Goal: Task Accomplishment & Management: Use online tool/utility

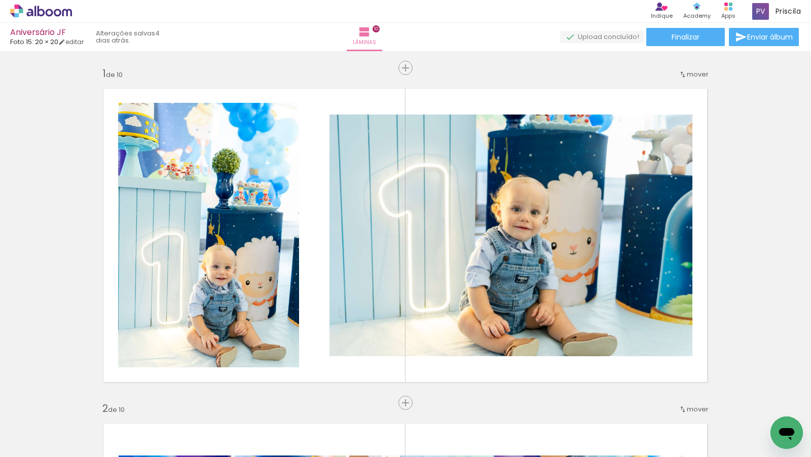
scroll to position [80, 0]
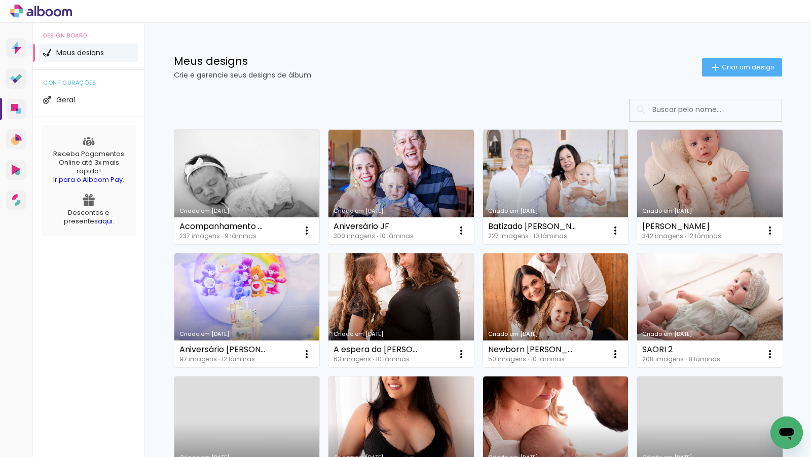
click at [523, 146] on link "Criado em [DATE]" at bounding box center [555, 187] width 145 height 115
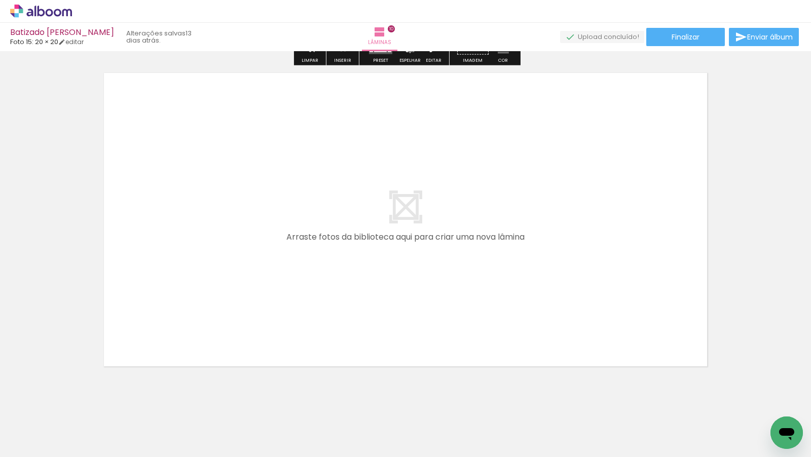
scroll to position [3381, 0]
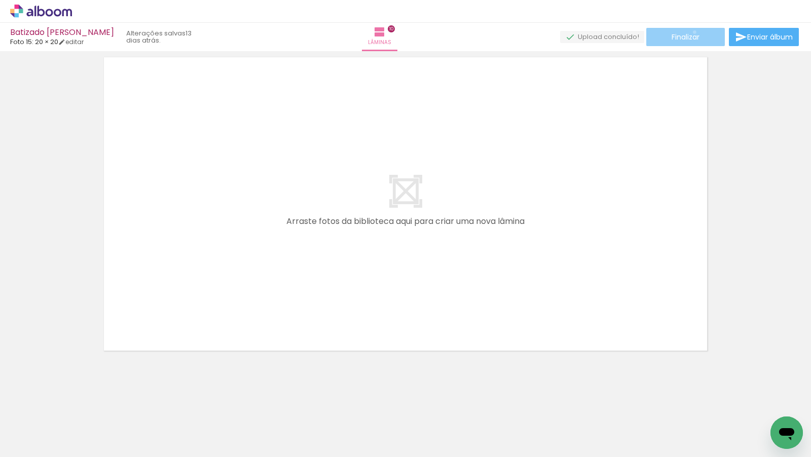
click at [691, 33] on span "Finalizar" at bounding box center [686, 36] width 28 height 7
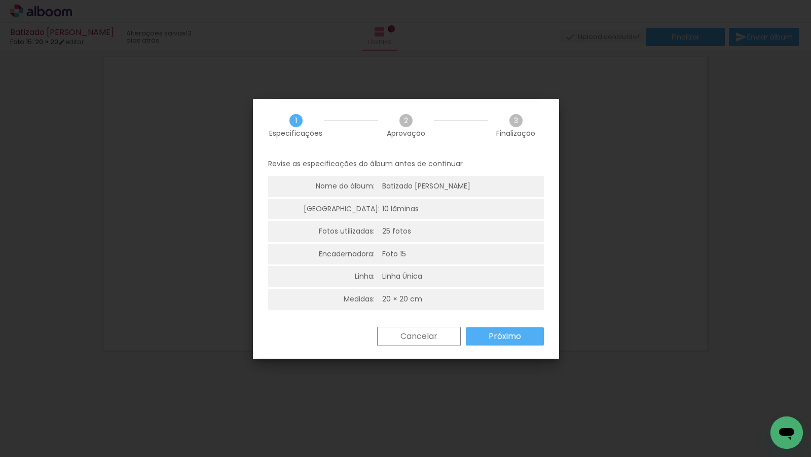
click at [0, 0] on slot "Próximo" at bounding box center [0, 0] width 0 height 0
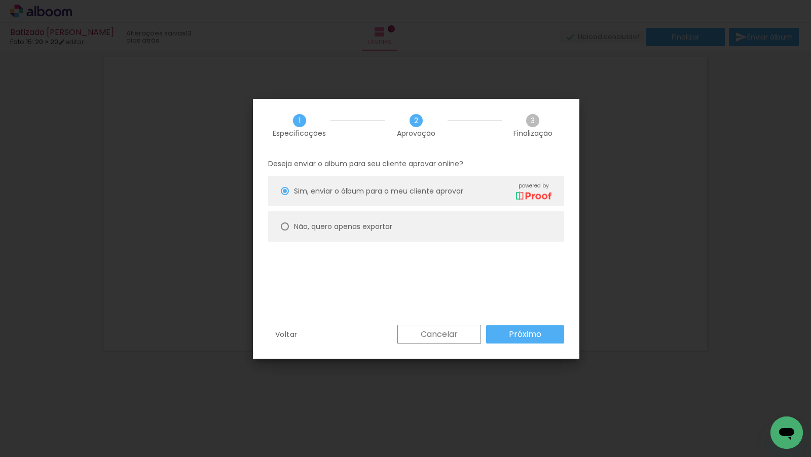
click at [472, 230] on paper-radio-button "Não, quero apenas exportar" at bounding box center [416, 226] width 296 height 30
type paper-radio-button "on"
click at [0, 0] on slot "Próximo" at bounding box center [0, 0] width 0 height 0
type input "Alta, 300 DPI"
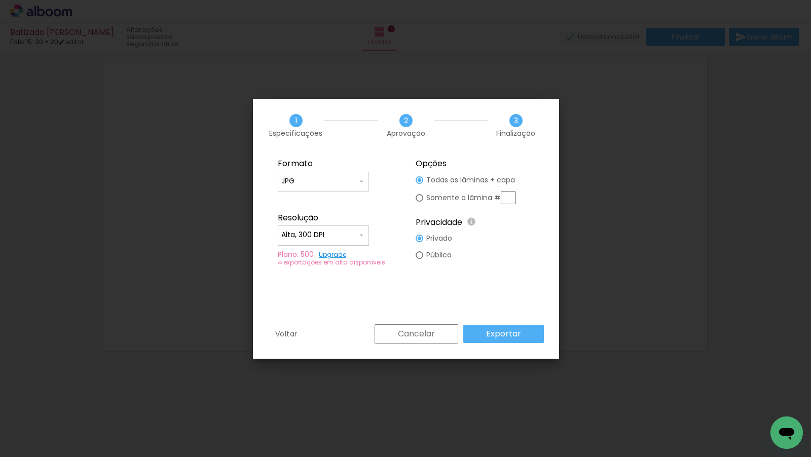
click at [497, 325] on paper-button "Exportar" at bounding box center [503, 334] width 81 height 18
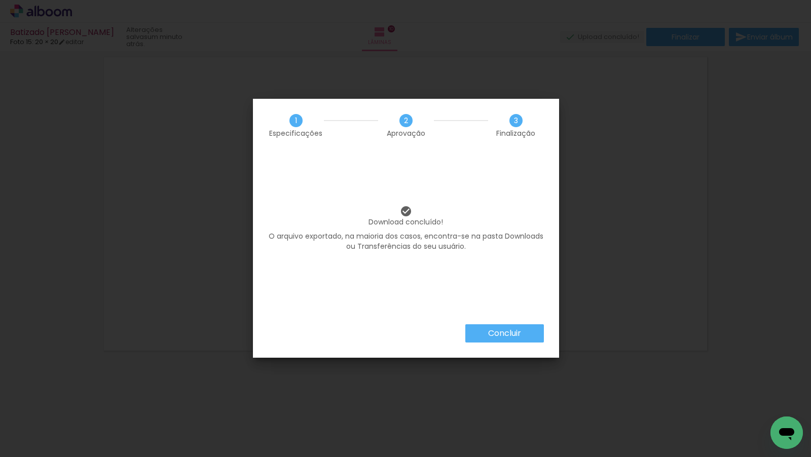
click at [0, 0] on slot "Concluir" at bounding box center [0, 0] width 0 height 0
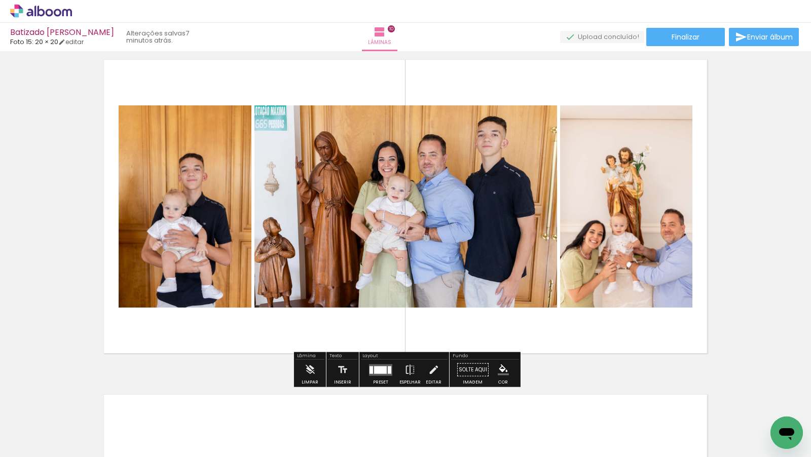
scroll to position [3040, 0]
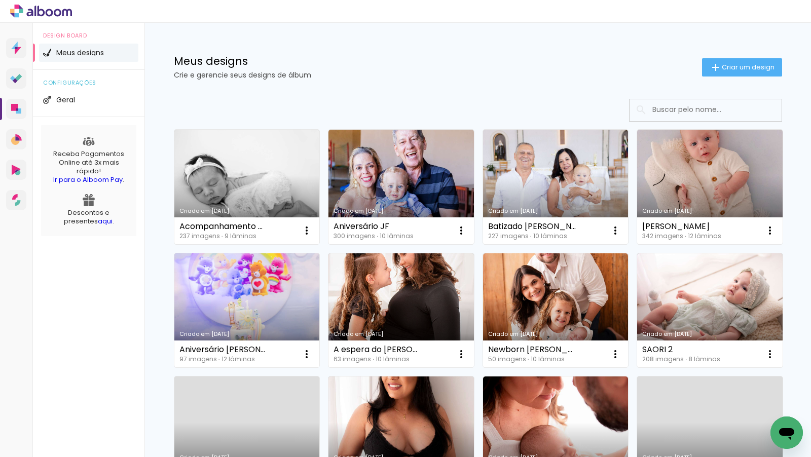
click at [279, 288] on link "Criado em [DATE]" at bounding box center [246, 310] width 145 height 115
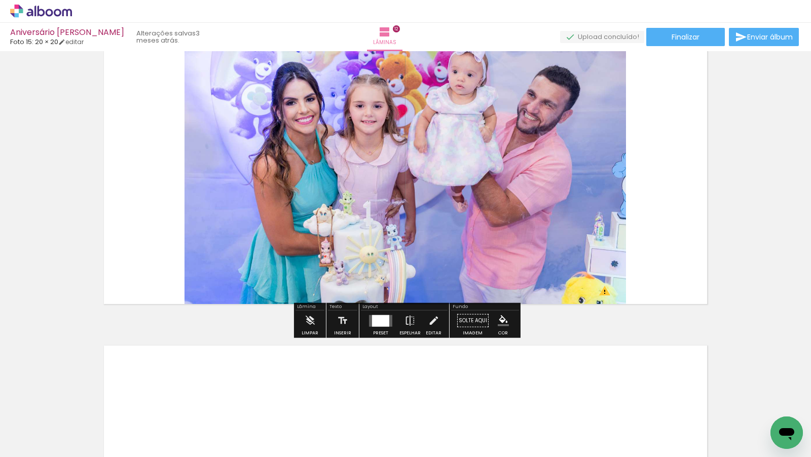
scroll to position [3753, 0]
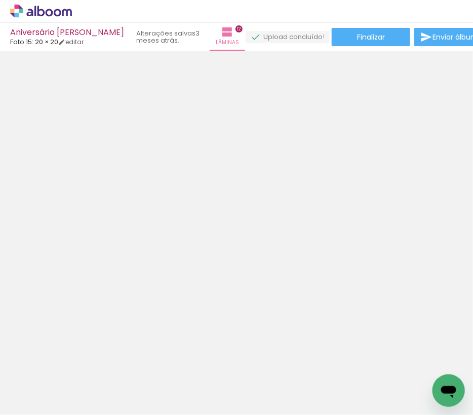
scroll to position [2816, 0]
